Goal: Task Accomplishment & Management: Use online tool/utility

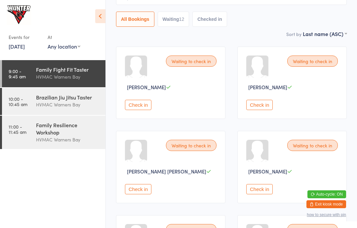
scroll to position [65, 0]
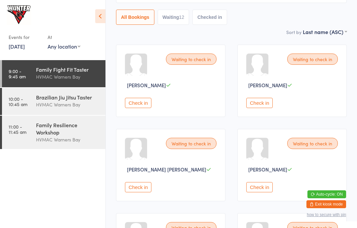
click at [269, 107] on button "Check in" at bounding box center [260, 103] width 26 height 10
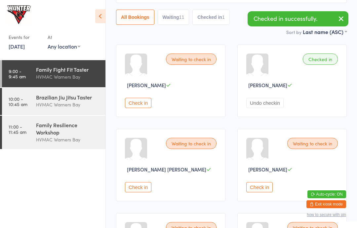
click at [142, 193] on button "Check in" at bounding box center [138, 187] width 26 height 10
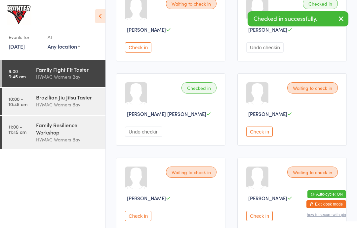
scroll to position [119, 0]
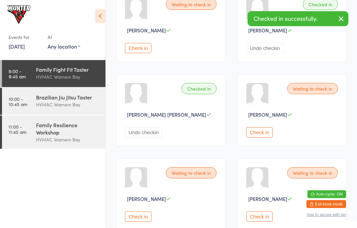
click at [133, 222] on button "Check in" at bounding box center [138, 217] width 26 height 10
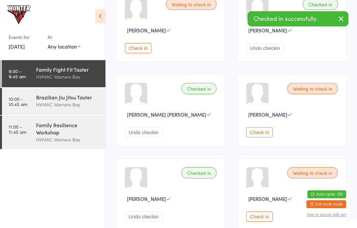
click at [273, 135] on button "Check in" at bounding box center [260, 132] width 26 height 10
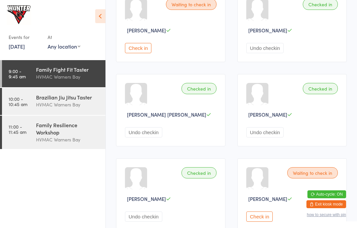
click at [98, 6] on div "Events for [DATE] [DATE] [DATE] Sun Mon Tue Wed Thu Fri Sat 36 31 01 02 03 04 0…" at bounding box center [53, 29] width 106 height 58
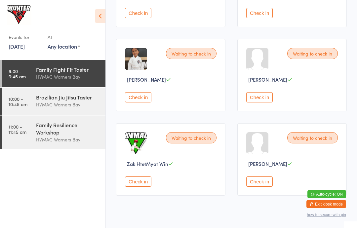
scroll to position [409, 0]
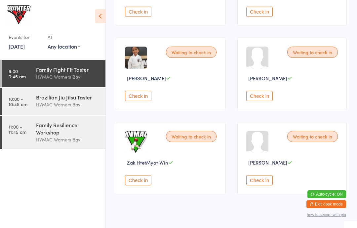
click at [140, 101] on button "Check in" at bounding box center [138, 96] width 26 height 10
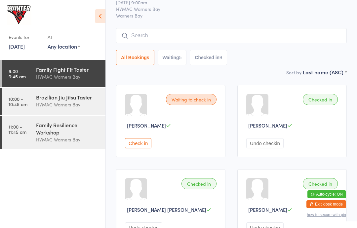
scroll to position [24, 0]
click at [136, 129] on span "[PERSON_NAME]" at bounding box center [146, 125] width 39 height 7
click at [136, 108] on div at bounding box center [136, 105] width 22 height 22
click at [92, 9] on div "Events for [DATE] [DATE] [DATE] Sun Mon Tue Wed Thu Fri Sat 36 31 01 02 03 04 0…" at bounding box center [53, 29] width 106 height 58
click at [97, 16] on icon at bounding box center [100, 16] width 10 height 14
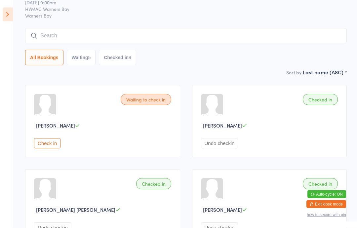
scroll to position [24, 0]
click at [4, 18] on icon at bounding box center [8, 15] width 10 height 14
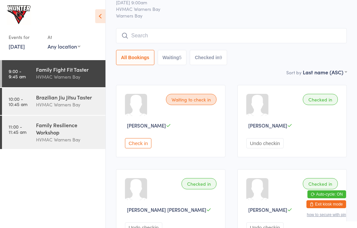
click at [77, 104] on div "HVMAC Warners Bay" at bounding box center [68, 105] width 64 height 8
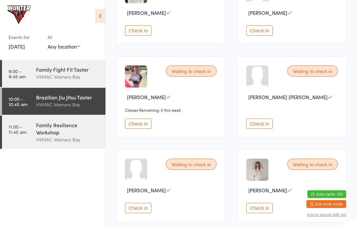
scroll to position [661, 0]
click at [259, 121] on div "Waiting to check in Connor [PERSON_NAME] Check in" at bounding box center [293, 97] width 110 height 81
click at [260, 129] on button "Check in" at bounding box center [260, 124] width 26 height 10
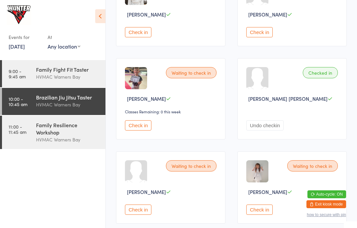
scroll to position [660, 0]
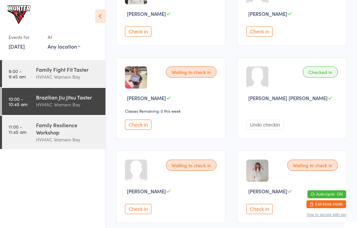
click at [129, 214] on button "Check in" at bounding box center [138, 209] width 26 height 10
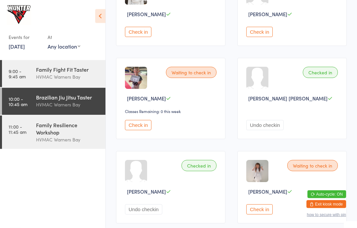
scroll to position [657, 0]
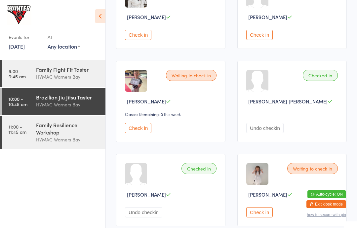
click at [78, 97] on div "Brazilian Jiu Jitsu Taster" at bounding box center [68, 97] width 64 height 7
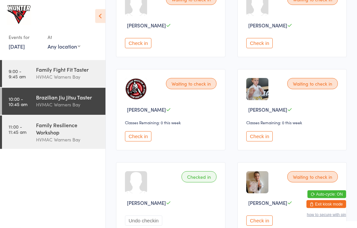
scroll to position [294, 0]
click at [264, 226] on button "Check in" at bounding box center [260, 221] width 26 height 10
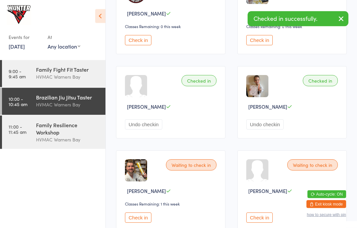
click at [146, 223] on button "Check in" at bounding box center [138, 218] width 26 height 10
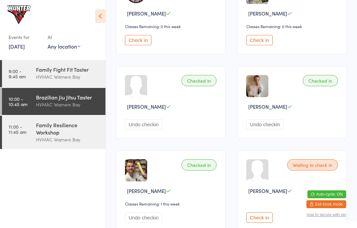
click at [142, 45] on button "Check in" at bounding box center [138, 40] width 26 height 10
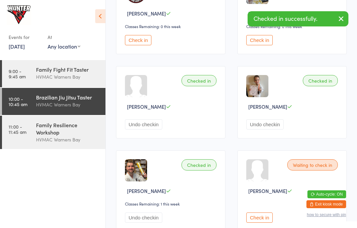
click at [257, 45] on button "Check in" at bounding box center [260, 40] width 26 height 10
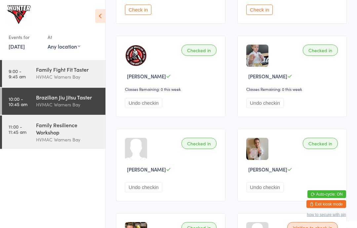
scroll to position [326, 0]
